Goal: Task Accomplishment & Management: Use online tool/utility

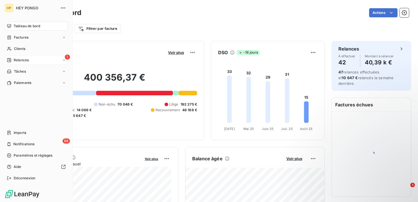
click at [15, 58] on span "Relances" at bounding box center [21, 60] width 15 height 5
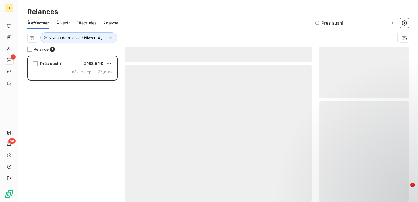
scroll to position [147, 90]
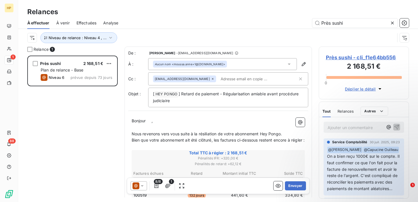
click at [368, 61] on span "Près sushi - cli_f1e64bb556" at bounding box center [364, 58] width 76 height 8
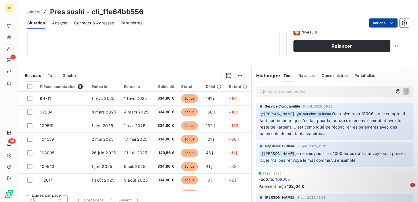
click at [377, 22] on html "HP 1 88 Clients Près sushi - cli_f1e64bb556 Situation Analyse Contacts & Adress…" at bounding box center [209, 101] width 418 height 202
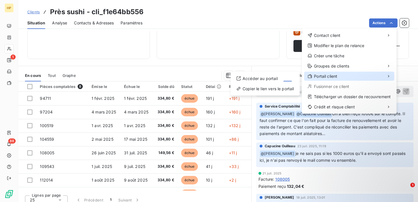
click at [335, 75] on span "Portail client" at bounding box center [325, 77] width 23 height 6
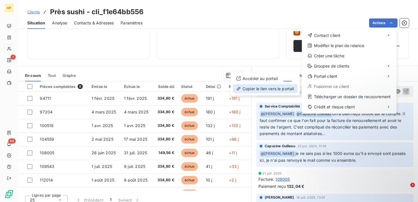
click at [287, 91] on div "Copier le lien vers le portail" at bounding box center [265, 88] width 65 height 9
